Goal: Navigation & Orientation: Find specific page/section

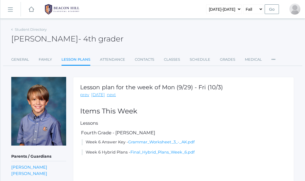
scroll to position [34, 0]
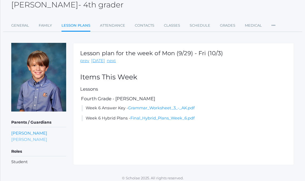
click at [25, 138] on link "[PERSON_NAME]" at bounding box center [29, 139] width 36 height 6
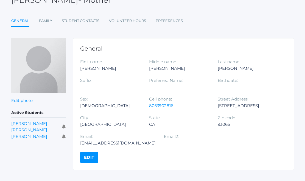
scroll to position [39, 0]
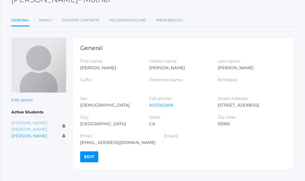
click at [30, 122] on link "[PERSON_NAME] [PERSON_NAME]" at bounding box center [29, 126] width 36 height 12
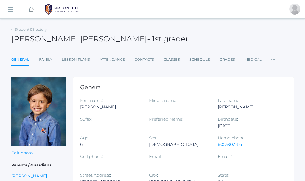
click at [80, 57] on link "Lesson Plans" at bounding box center [76, 59] width 28 height 11
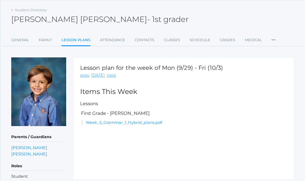
scroll to position [20, 0]
